Goal: Information Seeking & Learning: Learn about a topic

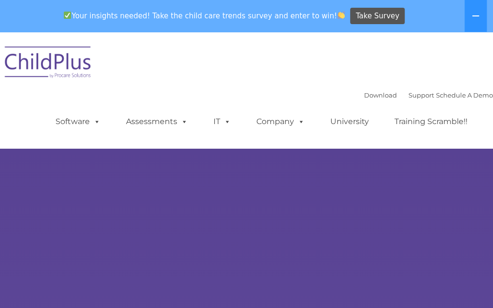
select select "MEDIUM"
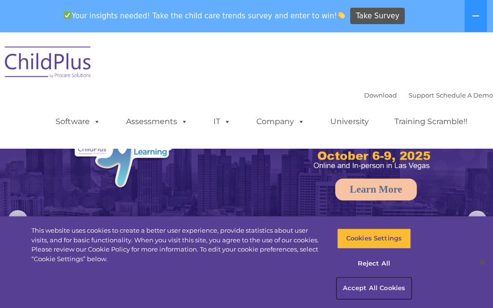
click at [376, 283] on button "Accept All Cookies" at bounding box center [374, 288] width 74 height 20
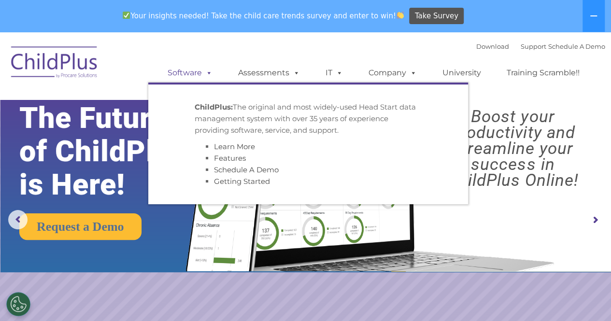
click at [207, 72] on span at bounding box center [207, 72] width 11 height 9
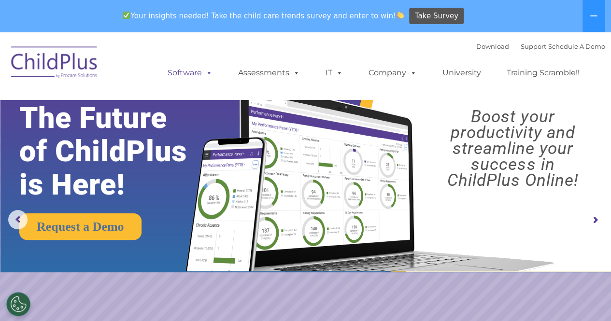
click at [207, 72] on span at bounding box center [207, 72] width 11 height 9
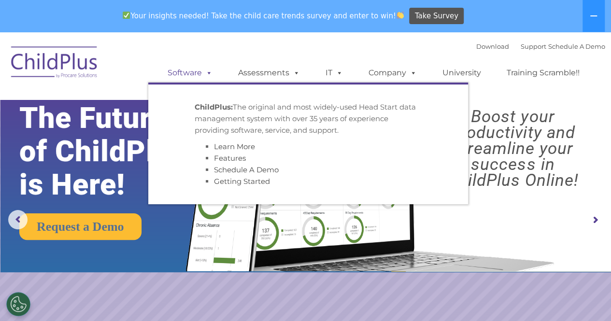
click at [207, 72] on span at bounding box center [207, 72] width 11 height 9
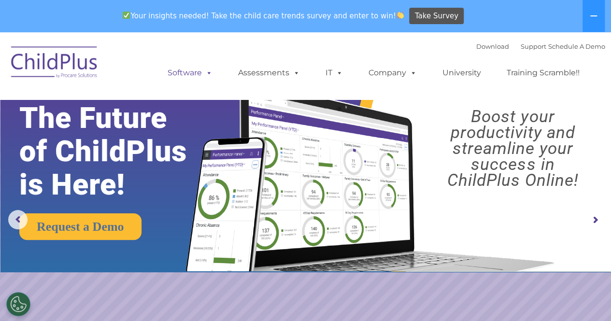
click at [207, 72] on span at bounding box center [207, 72] width 11 height 9
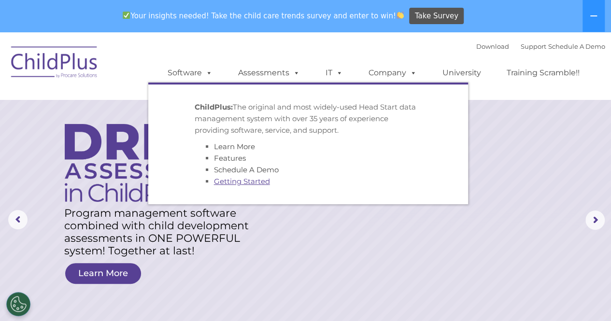
click at [232, 183] on link "Getting Started" at bounding box center [242, 181] width 56 height 9
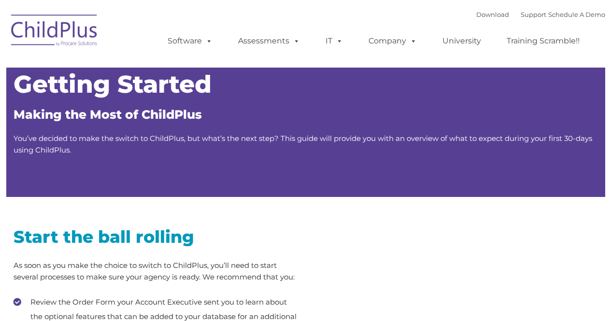
type input ""
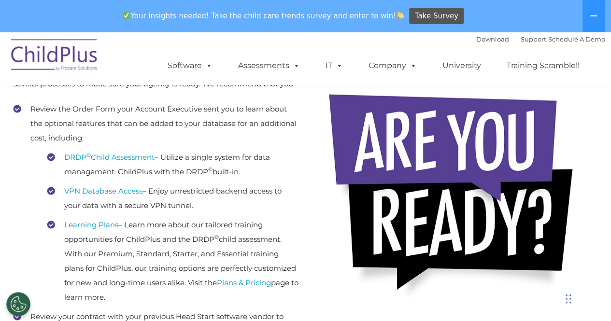
scroll to position [199, 0]
